Goal: Transaction & Acquisition: Purchase product/service

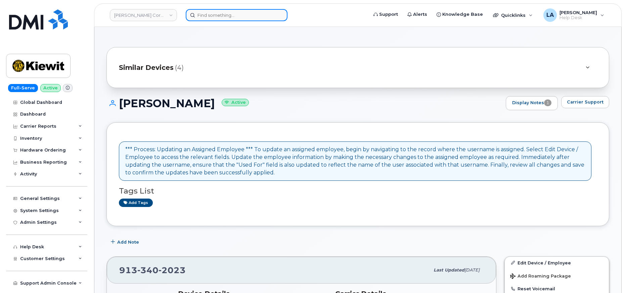
click at [224, 19] on input at bounding box center [237, 15] width 102 height 12
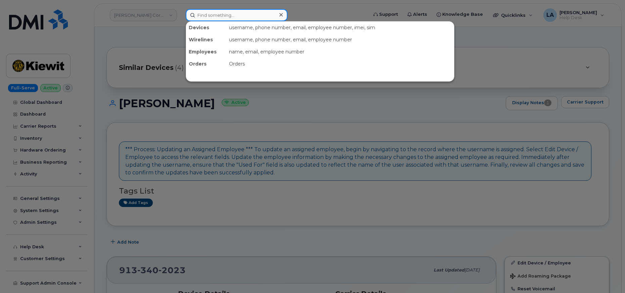
click at [239, 15] on input at bounding box center [237, 15] width 102 height 12
paste input "913 340 2023"
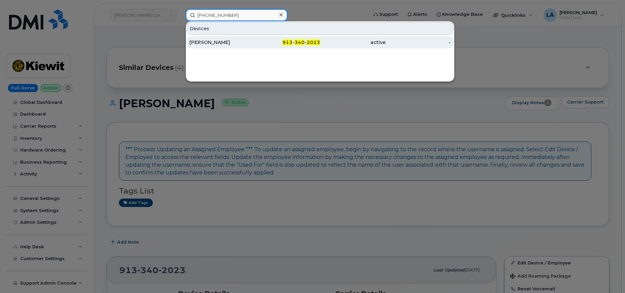
type input "913 340 2023"
click at [231, 39] on div "CHRISTOPHER TOWRY" at bounding box center [221, 42] width 65 height 12
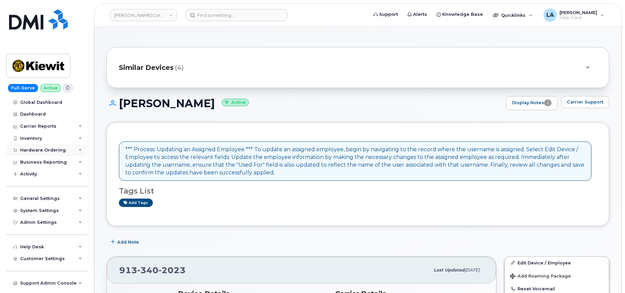
click at [49, 148] on div "Hardware Ordering" at bounding box center [43, 149] width 46 height 5
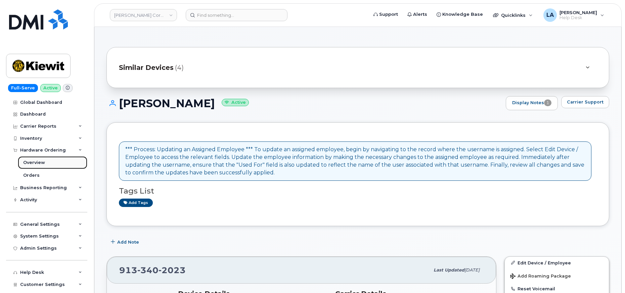
click at [37, 163] on div "Overview" at bounding box center [34, 162] width 22 height 6
drag, startPoint x: 248, startPoint y: 104, endPoint x: 119, endPoint y: 103, distance: 128.2
click at [119, 103] on h1 "CHRISTOPHER TOWRY Active" at bounding box center [304, 103] width 396 height 12
copy h1 "CHRISTOPHER TOWRY"
click at [32, 163] on div "Overview" at bounding box center [34, 162] width 22 height 6
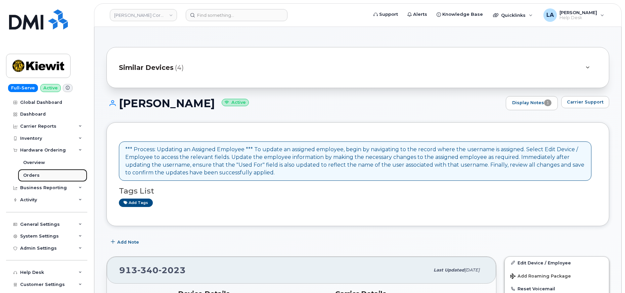
click at [29, 170] on link "Orders" at bounding box center [52, 175] width 69 height 13
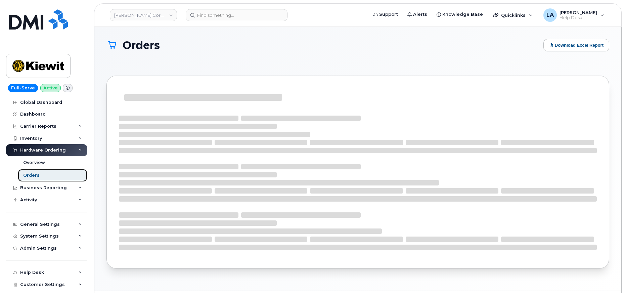
click at [32, 176] on div "Orders" at bounding box center [31, 175] width 16 height 6
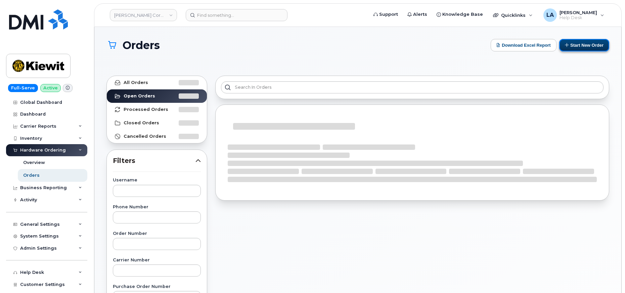
click at [570, 48] on button "Start New Order" at bounding box center [584, 45] width 50 height 12
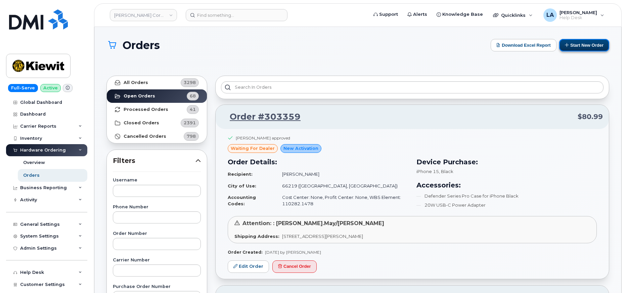
click at [586, 44] on button "Start New Order" at bounding box center [584, 45] width 50 height 12
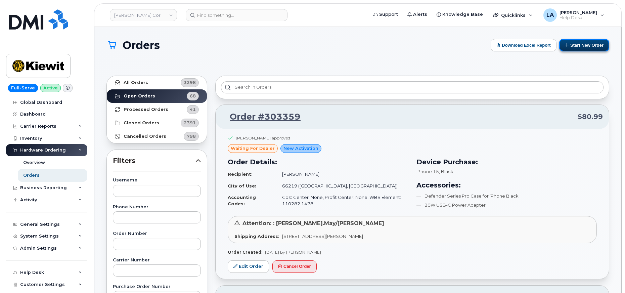
click at [586, 44] on button "Start New Order" at bounding box center [584, 45] width 50 height 12
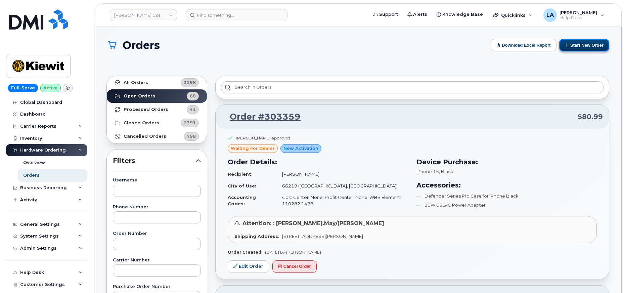
click at [586, 44] on button "Start New Order" at bounding box center [584, 45] width 50 height 12
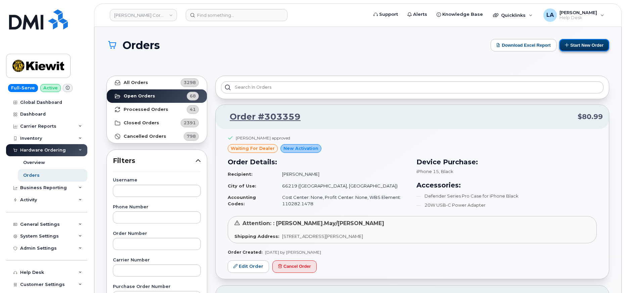
click at [586, 44] on button "Start New Order" at bounding box center [584, 45] width 50 height 12
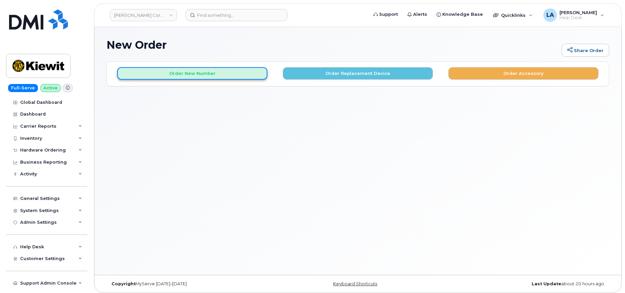
click at [212, 72] on button "Order New Number" at bounding box center [192, 73] width 150 height 12
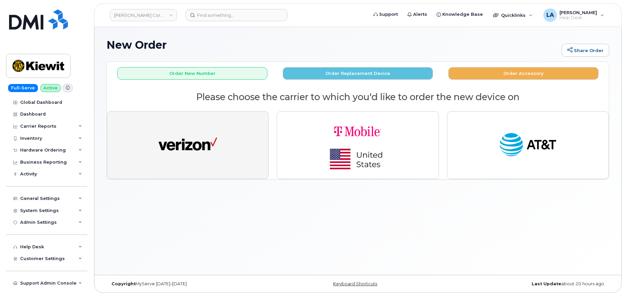
click at [184, 125] on button "button" at bounding box center [188, 145] width 162 height 68
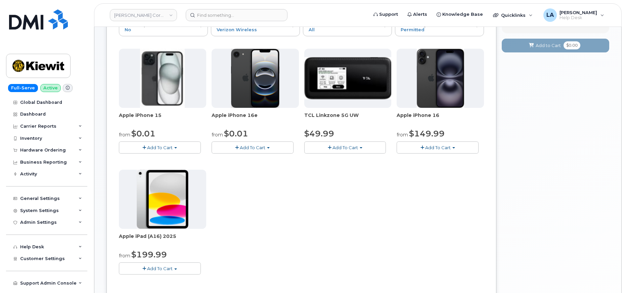
scroll to position [94, 0]
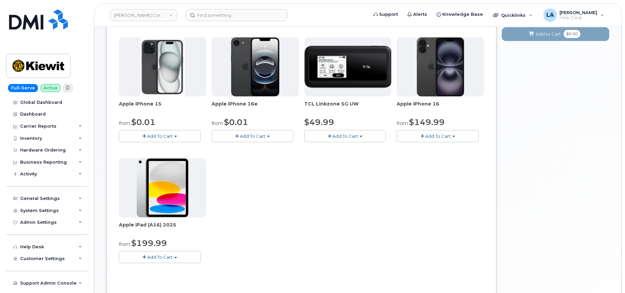
drag, startPoint x: 401, startPoint y: 217, endPoint x: 464, endPoint y: 202, distance: 64.5
click at [401, 217] on div "Apple iPhone 15 from $0.01 Add To Cart $0.01 - 2 Year Activation (128GB) $729.9…" at bounding box center [301, 155] width 365 height 236
click at [453, 136] on span "button" at bounding box center [453, 136] width 3 height 1
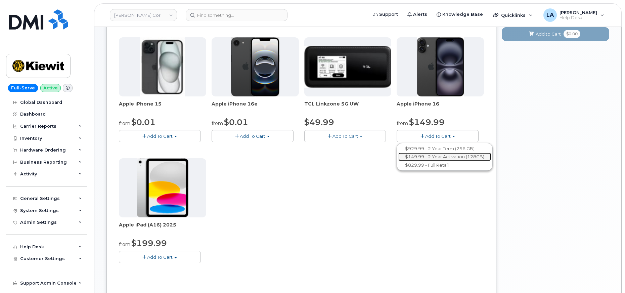
click at [431, 157] on link "$149.99 - 2 Year Activation (128GB)" at bounding box center [444, 156] width 93 height 8
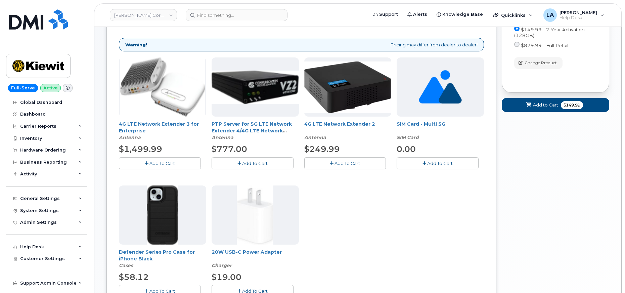
drag, startPoint x: 161, startPoint y: 289, endPoint x: 231, endPoint y: 289, distance: 69.5
click at [161, 289] on span "Add To Cart" at bounding box center [162, 290] width 26 height 5
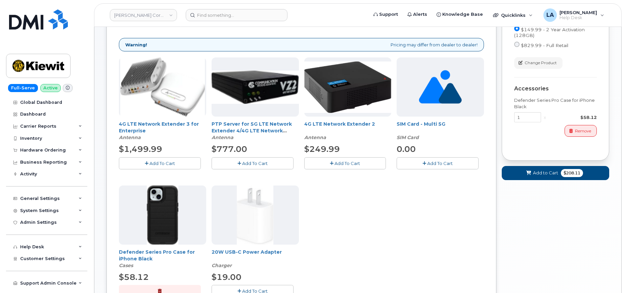
drag, startPoint x: 243, startPoint y: 288, endPoint x: 263, endPoint y: 282, distance: 21.8
click at [243, 288] on span "Add To Cart" at bounding box center [255, 290] width 26 height 5
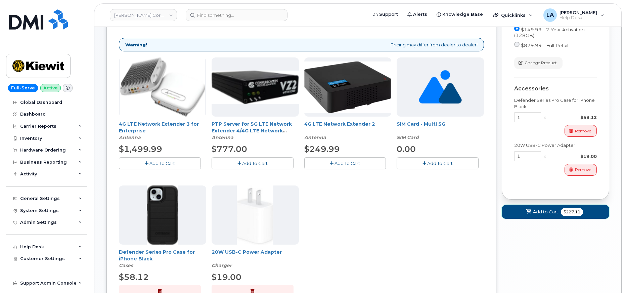
click at [534, 214] on span "Add to Cart" at bounding box center [545, 211] width 25 height 6
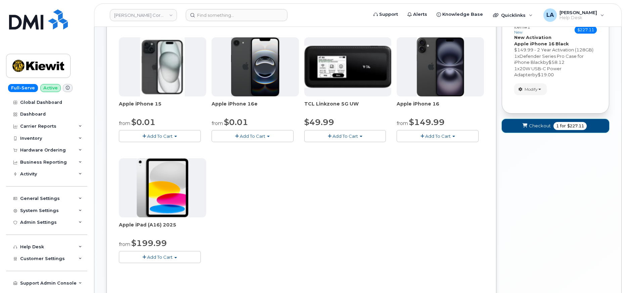
click at [538, 122] on span "Checkout" at bounding box center [540, 125] width 22 height 6
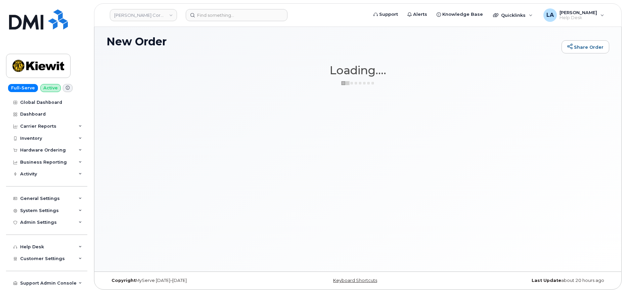
scroll to position [3, 0]
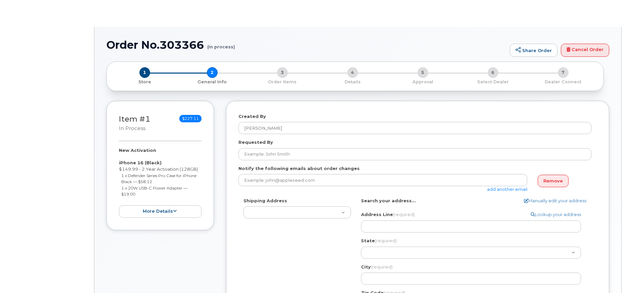
select select
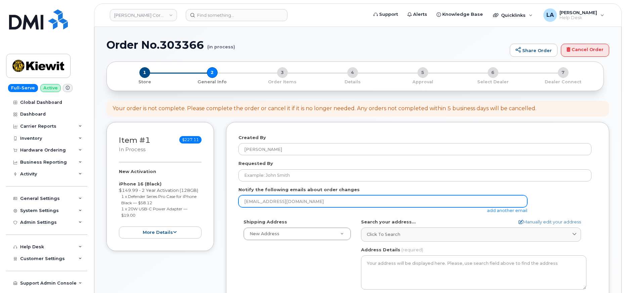
drag, startPoint x: 308, startPoint y: 201, endPoint x: 195, endPoint y: 197, distance: 112.8
click at [195, 197] on div "Item #1 in process $227.11 New Activation iPhone 16 (Black) $149.99 - 2 Year Ac…" at bounding box center [357, 267] width 502 height 291
paste input "[PERSON_NAME][EMAIL_ADDRESS][PERSON_NAME][PERSON_NAME][DOMAIN_NAME]"
type input "[PERSON_NAME][EMAIL_ADDRESS][PERSON_NAME][PERSON_NAME][DOMAIN_NAME]"
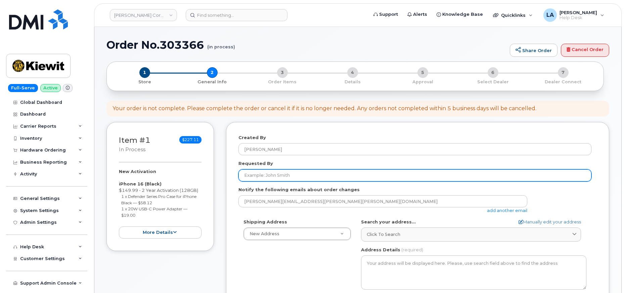
click at [266, 174] on input "Requested By" at bounding box center [414, 175] width 353 height 12
paste input "[PERSON_NAME]"
type input "[PERSON_NAME]"
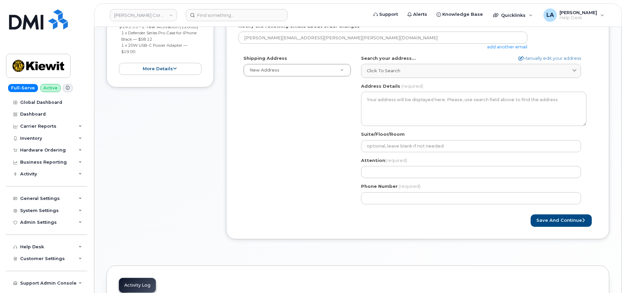
scroll to position [158, 0]
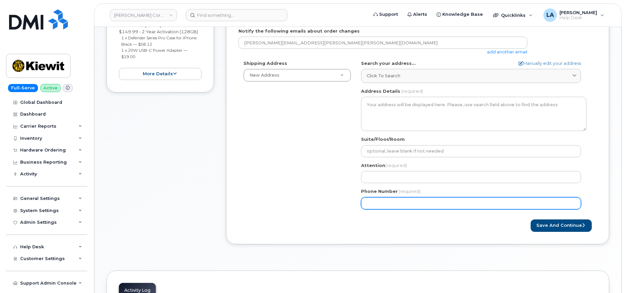
click at [378, 201] on input "Phone Number" at bounding box center [471, 203] width 220 height 12
paste input "9133402023"
select select
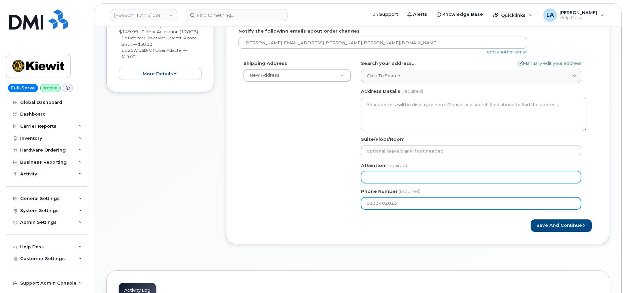
type input "9133402023"
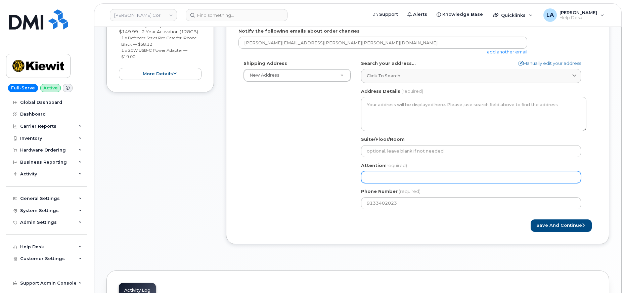
click at [399, 179] on input "Attention (required)" at bounding box center [471, 177] width 220 height 12
paste input "[PERSON_NAME]"
type input "[PERSON_NAME]"
select select
type input "[PERSON_NAME]"
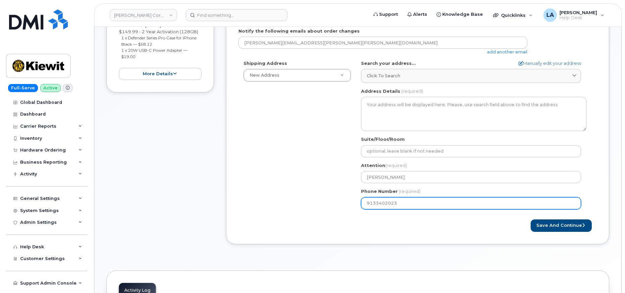
click at [279, 195] on div "Shipping Address New Address New Address 8900 Renner Blvd 1031 Country Lane 190…" at bounding box center [414, 137] width 353 height 154
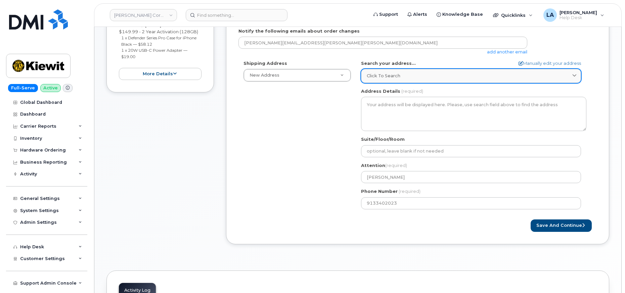
click at [422, 72] on div "Click to search" at bounding box center [470, 75] width 208 height 6
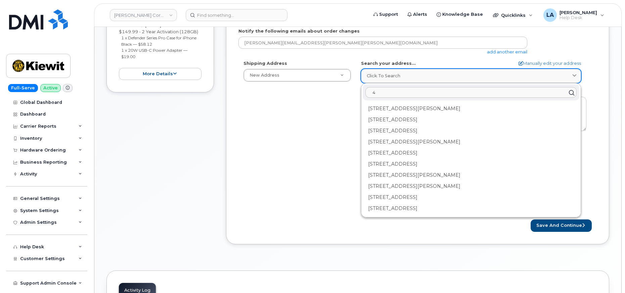
type input "4"
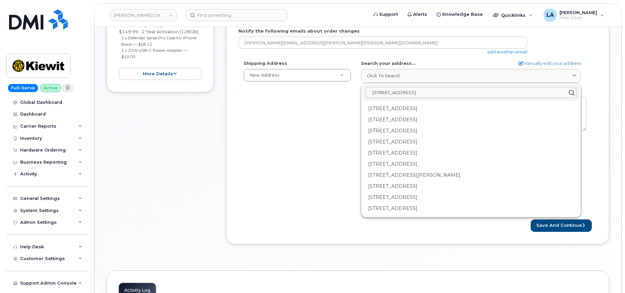
click at [399, 93] on input "16805 Well County Rd" at bounding box center [470, 92] width 211 height 11
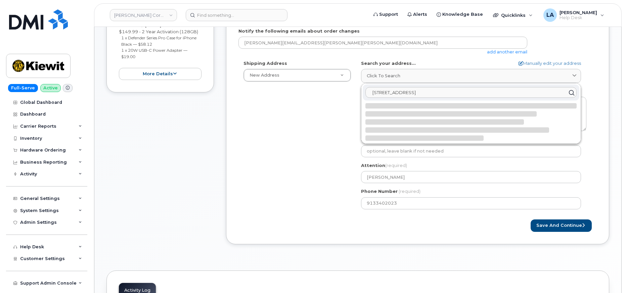
click at [461, 94] on input "16805 Weld County Rd" at bounding box center [470, 92] width 211 height 11
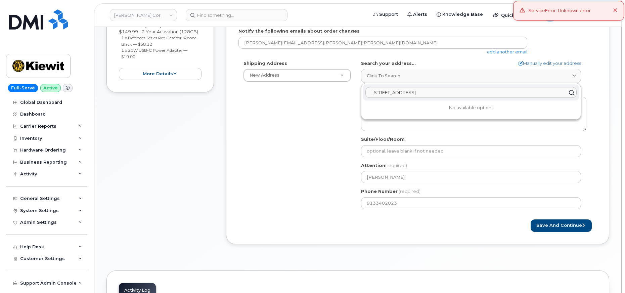
drag, startPoint x: 432, startPoint y: 93, endPoint x: 374, endPoint y: 91, distance: 58.4
click at [374, 91] on input "16805 Weld County Rd" at bounding box center [470, 92] width 211 height 11
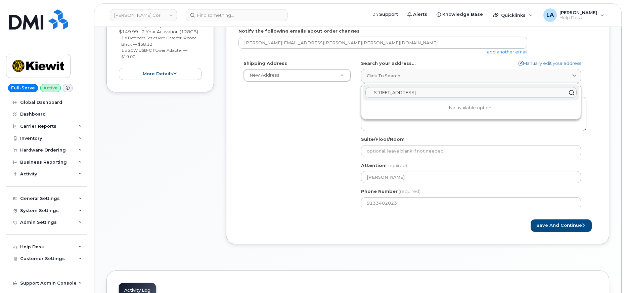
click at [450, 91] on input "16805 Weld County Rd" at bounding box center [470, 92] width 211 height 11
drag, startPoint x: 383, startPoint y: 92, endPoint x: 343, endPoint y: 91, distance: 39.6
click at [343, 91] on div "Shipping Address New Address New Address 8900 Renner Blvd 1031 Country Lane 190…" at bounding box center [414, 137] width 353 height 154
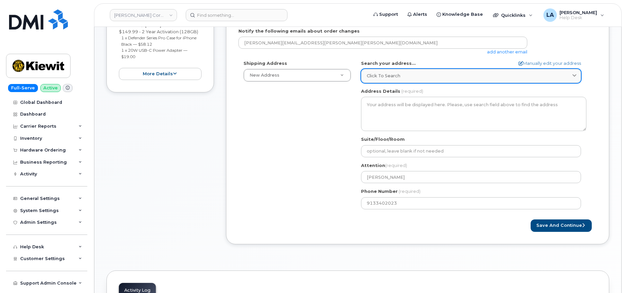
click at [393, 75] on span "Click to search" at bounding box center [383, 75] width 34 height 6
paste input "space 19 1/2 Platteville CO 80651"
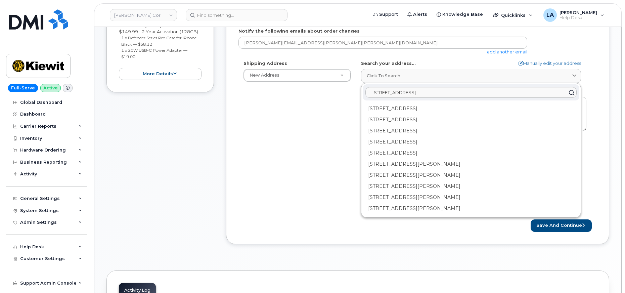
click at [285, 166] on div "Shipping Address New Address New Address 8900 Renner Blvd 1031 Country Lane 190…" at bounding box center [414, 137] width 353 height 154
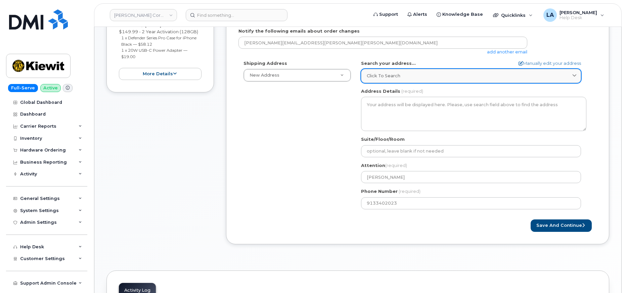
click at [408, 73] on div "Click to search" at bounding box center [470, 75] width 208 height 6
paste input "16805 Weld County Rd"
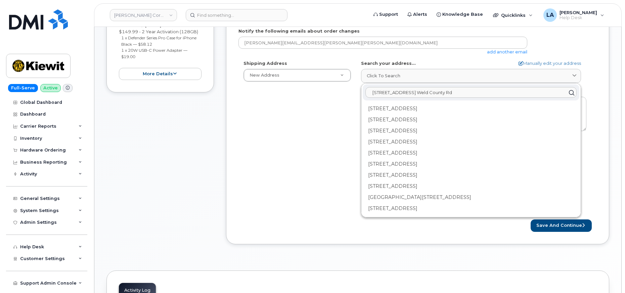
drag, startPoint x: 525, startPoint y: 95, endPoint x: 306, endPoint y: 98, distance: 218.5
click at [308, 99] on div "Shipping Address New Address New Address 8900 Renner Blvd 1031 Country Lane 190…" at bounding box center [414, 137] width 353 height 154
type input "16805 Weld County Rd space 19 1/2 Platteville CO 8065116805 Weld County Rd"
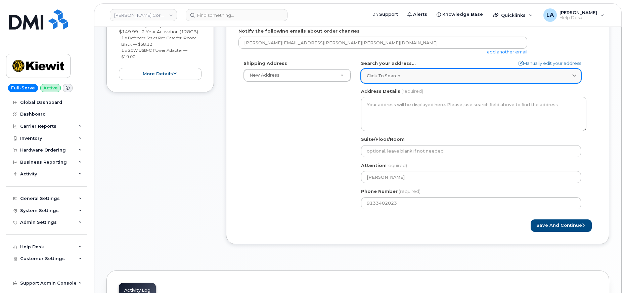
click at [386, 76] on span "Click to search" at bounding box center [383, 75] width 34 height 6
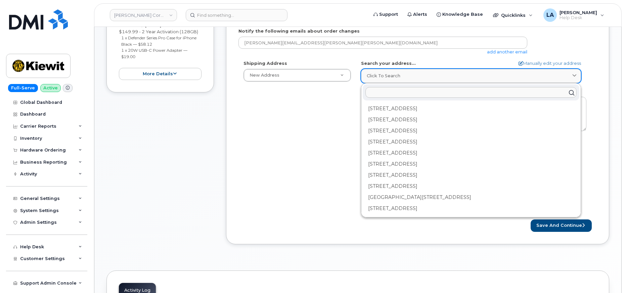
paste input "16805 Weld County Rd"
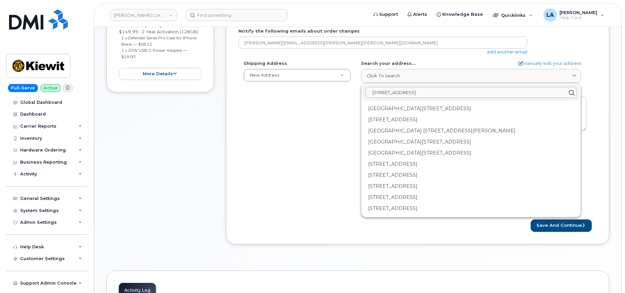
type input "16805 Weld County Rd"
click at [330, 114] on div "Shipping Address New Address New Address 8900 Renner Blvd 1031 Country Lane 190…" at bounding box center [414, 137] width 353 height 154
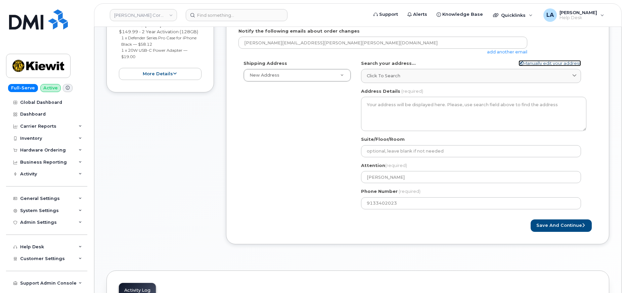
click at [553, 61] on link "Manually edit your address" at bounding box center [549, 63] width 62 height 6
select select
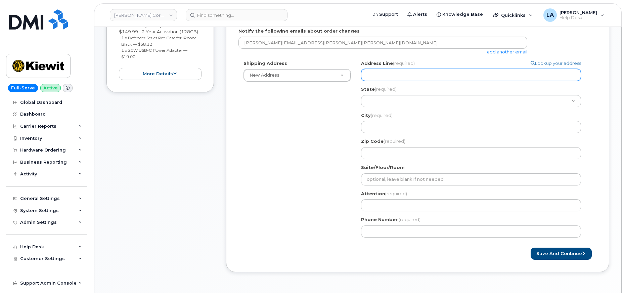
click at [381, 74] on input "Address Line (required)" at bounding box center [471, 75] width 220 height 12
paste input "16805 Weld County Rd"
select select
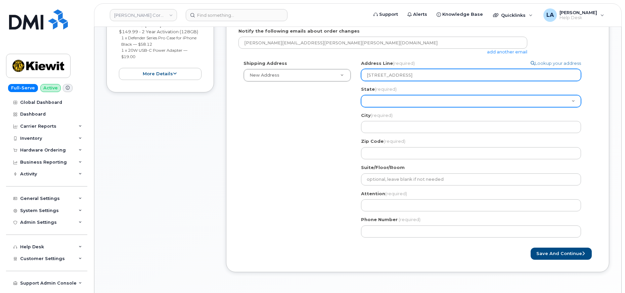
type input "16805 Weld County Rd"
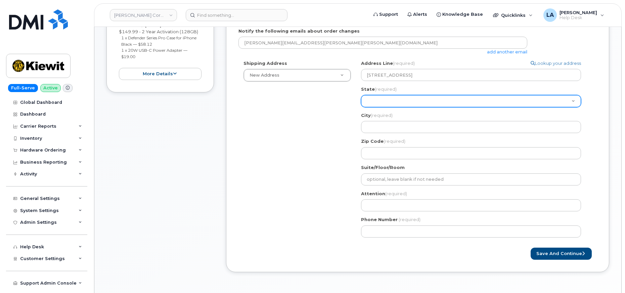
click at [385, 102] on select "Alabama Alaska American Samoa Arizona Arkansas California Colorado Connecticut …" at bounding box center [471, 101] width 220 height 12
select select "CO"
click at [361, 95] on select "Alabama Alaska American Samoa Arizona Arkansas California Colorado Connecticut …" at bounding box center [471, 101] width 220 height 12
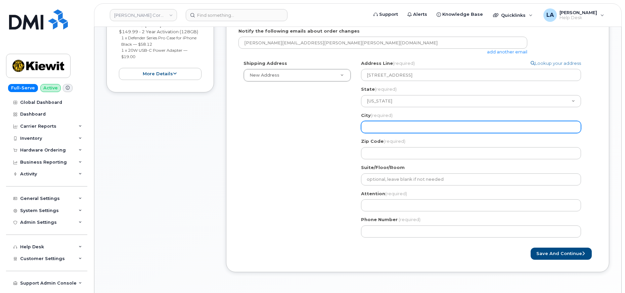
click at [390, 125] on input "City (required)" at bounding box center [471, 127] width 220 height 12
paste input "Platteville"
select select
type input "Platteville"
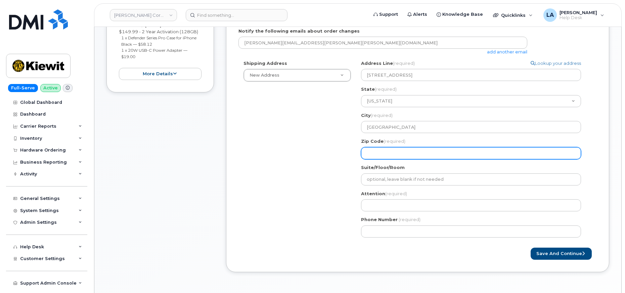
click at [390, 154] on input "Zip Code (required)" at bounding box center [471, 153] width 220 height 12
paste input "80651"
select select
type input "80651"
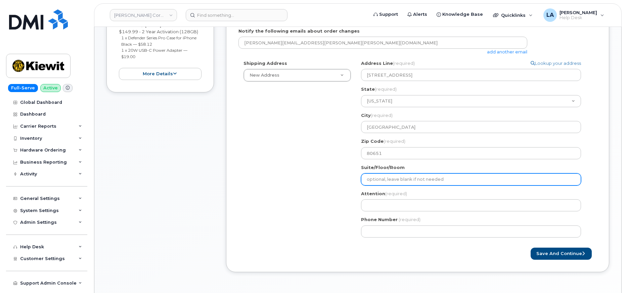
click at [390, 180] on input "Suite/Floor/Room" at bounding box center [471, 179] width 220 height 12
paste input "space 19 1/2"
select select
type input "space 19 1/2"
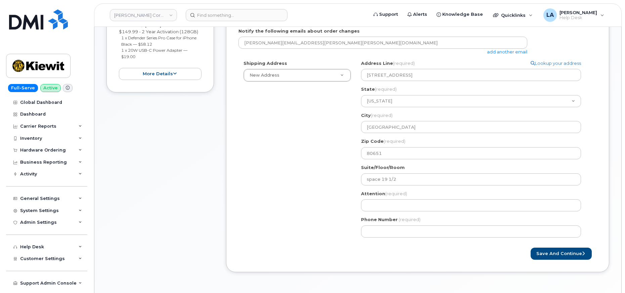
click at [323, 215] on div "Shipping Address New Address New Address 8900 Renner Blvd 1031 Country Lane 190…" at bounding box center [414, 151] width 353 height 182
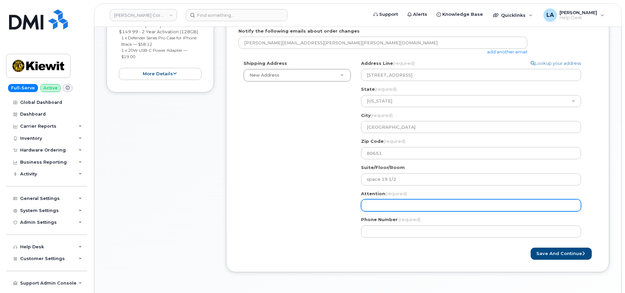
click at [397, 207] on input "Attention (required)" at bounding box center [471, 205] width 220 height 12
paste input "[PERSON_NAME]"
type input "[PERSON_NAME]"
select select
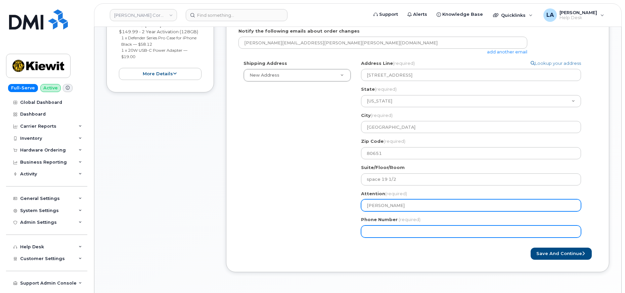
type input "[PERSON_NAME]"
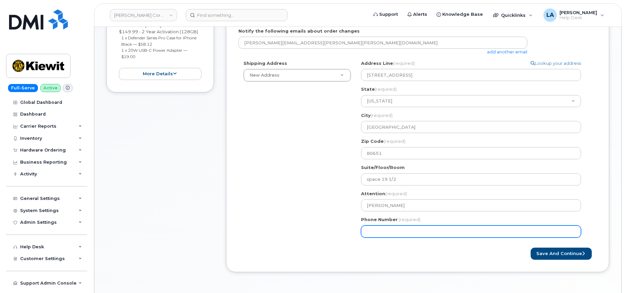
click at [383, 236] on input "Phone Number" at bounding box center [471, 231] width 220 height 12
paste input "9133402023"
type input "9133402023"
select select
type input "9133402023"
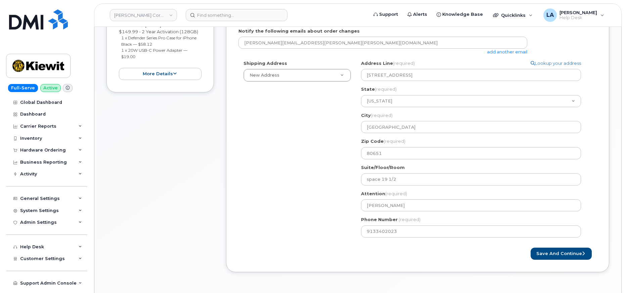
click at [286, 188] on div "Shipping Address New Address New Address 8900 Renner Blvd 1031 Country Lane 190…" at bounding box center [414, 151] width 353 height 182
click at [560, 252] on button "Save and Continue" at bounding box center [560, 253] width 61 height 12
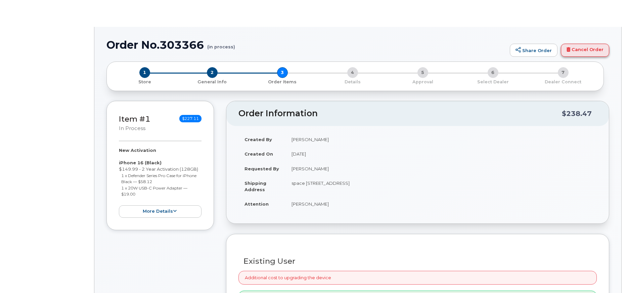
radio input "true"
select select
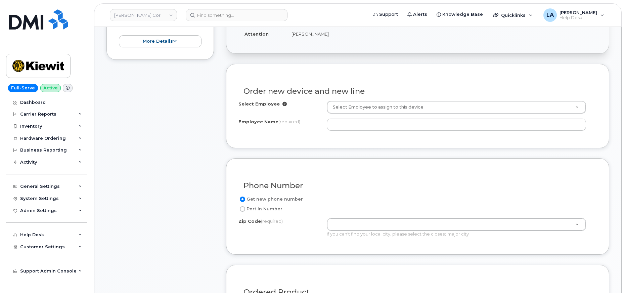
scroll to position [191, 0]
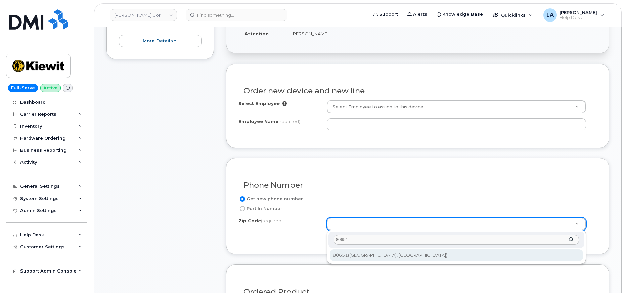
type input "80651"
type input "80651 ([GEOGRAPHIC_DATA], [GEOGRAPHIC_DATA])"
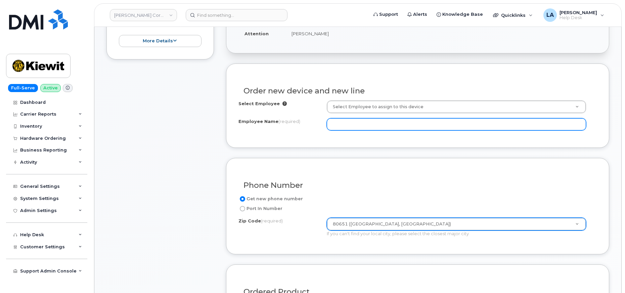
click at [393, 126] on input "Employee Name (required)" at bounding box center [456, 124] width 259 height 12
paste input "106092.1194 Dallas"
type input "106092.1194 Dallas"
drag, startPoint x: 388, startPoint y: 123, endPoint x: 287, endPoint y: 127, distance: 101.1
click at [287, 127] on div "Employee Name (required) 106092.1194 [GEOGRAPHIC_DATA]" at bounding box center [417, 124] width 358 height 12
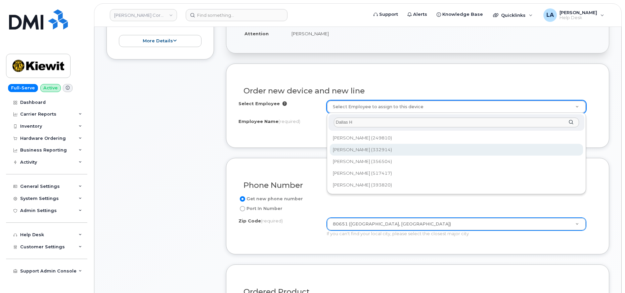
type input "Dallas H"
type input "2126384"
type input "[PERSON_NAME]"
type input "12976-1382 Weld County Road 19 1/2"
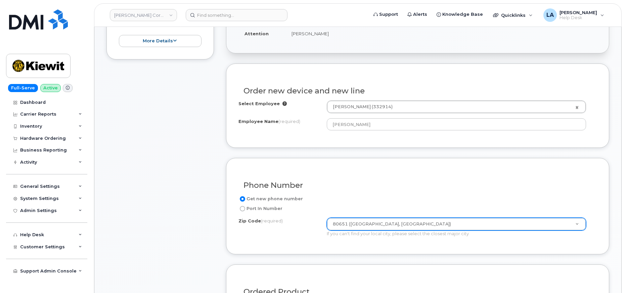
drag, startPoint x: 624, startPoint y: 100, endPoint x: 628, endPoint y: 128, distance: 27.9
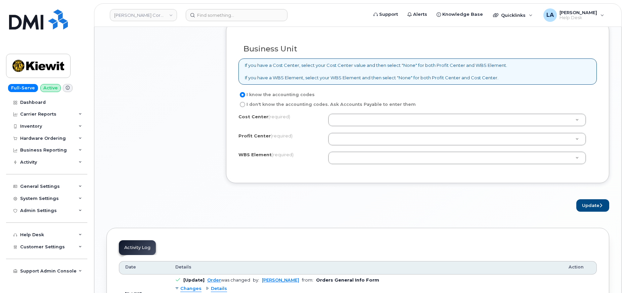
scroll to position [522, 0]
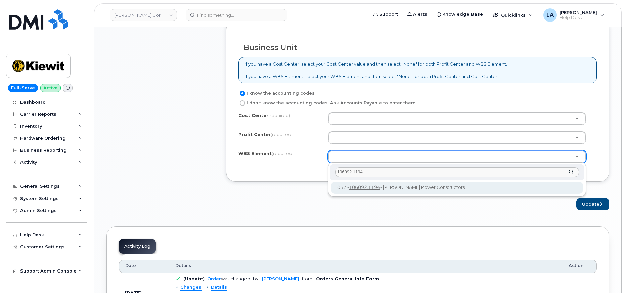
type input "106092.1194"
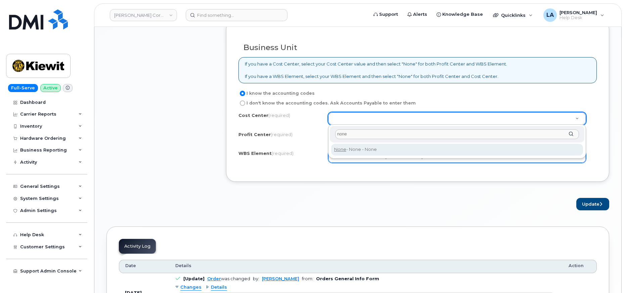
type input "none"
type input "None"
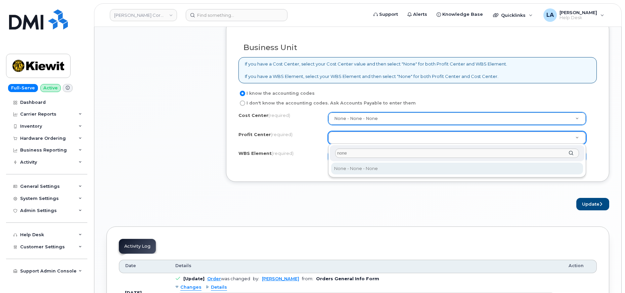
type input "none"
select select "None"
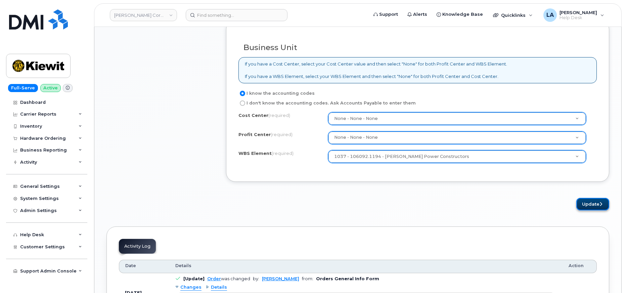
click at [589, 203] on button "Update" at bounding box center [592, 204] width 33 height 12
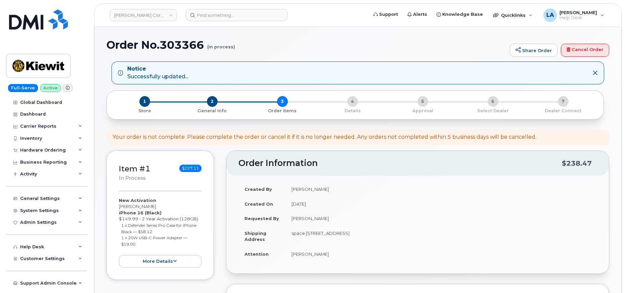
click at [403, 48] on h1 "Order No.303366 (in process)" at bounding box center [306, 45] width 400 height 12
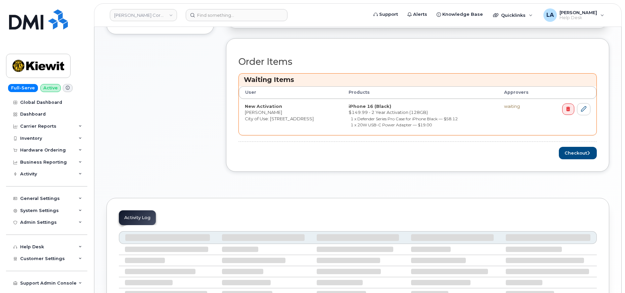
scroll to position [256, 0]
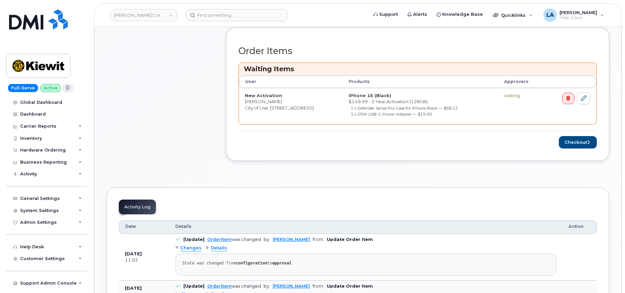
drag, startPoint x: 624, startPoint y: 102, endPoint x: 626, endPoint y: 79, distance: 23.2
click at [624, 79] on html "Kiewit Corporation Support Alerts Knowledge Base Quicklinks Suspend / Cancel De…" at bounding box center [312, 163] width 625 height 839
click at [624, 82] on body "Kiewit Corporation Support Alerts Knowledge Base Quicklinks Suspend / Cancel De…" at bounding box center [312, 163] width 625 height 839
click at [584, 140] on button "Checkout" at bounding box center [577, 142] width 38 height 12
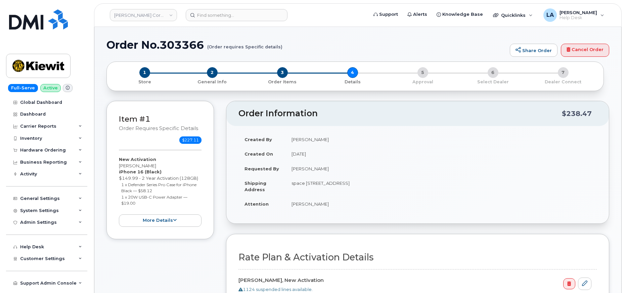
click at [418, 44] on h1 "Order No.303366 (Order requires Specific details)" at bounding box center [306, 45] width 400 height 12
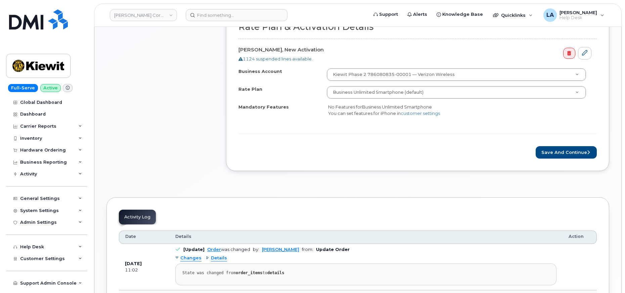
scroll to position [256, 0]
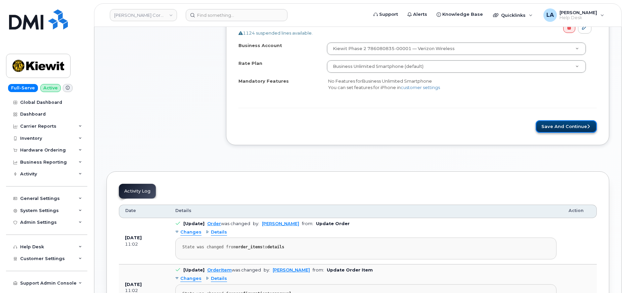
click at [564, 128] on button "Save and Continue" at bounding box center [565, 126] width 61 height 12
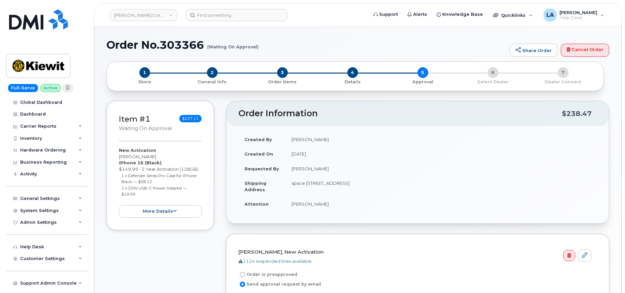
click at [459, 98] on div "× Share This Order If you want to allow others to create or edit orders, share …" at bounding box center [357, 286] width 502 height 450
drag, startPoint x: 107, startPoint y: 44, endPoint x: 263, endPoint y: 51, distance: 156.9
click at [263, 51] on div "Order No.303366 (Waiting On Approval) Share Order Cancel Order" at bounding box center [357, 50] width 502 height 22
copy h1 "Order No.303366 (Waiting On Approval)"
